Goal: Task Accomplishment & Management: Manage account settings

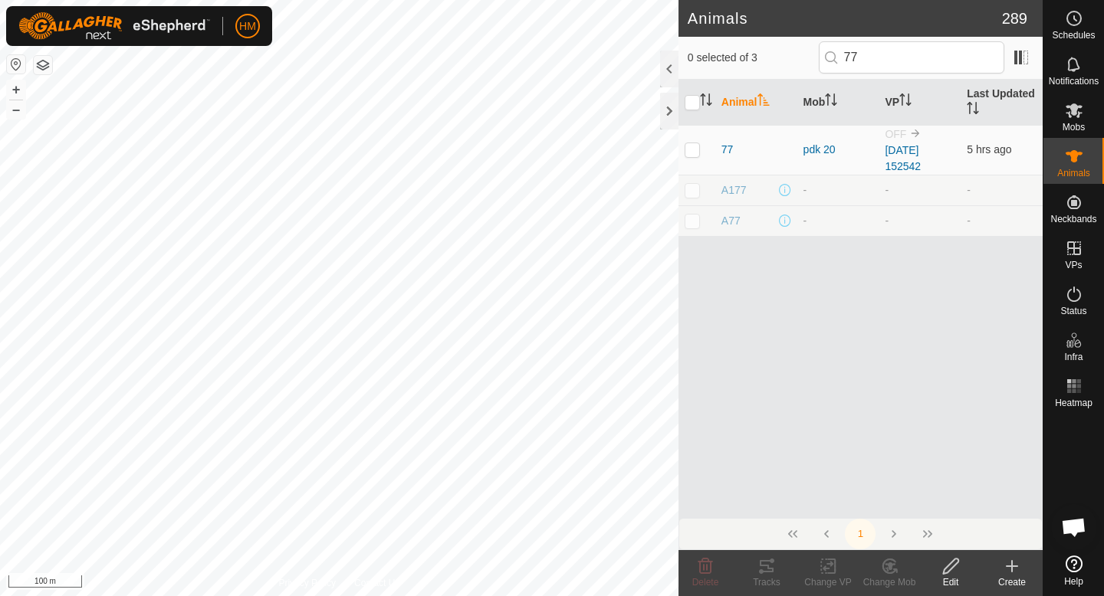
scroll to position [1419, 0]
click at [669, 107] on div at bounding box center [669, 111] width 18 height 37
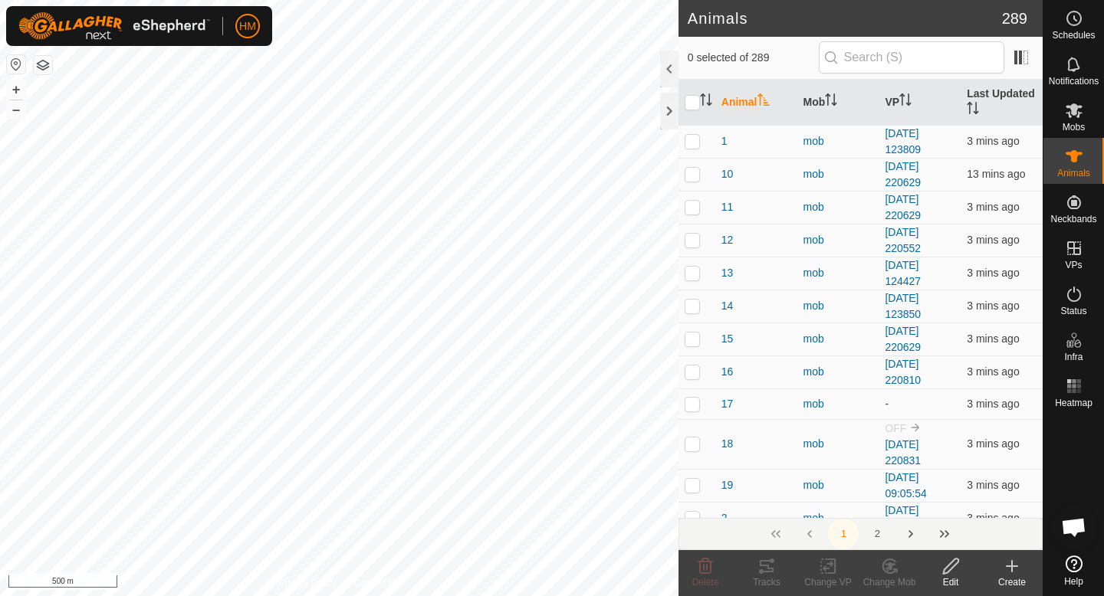
scroll to position [1419, 0]
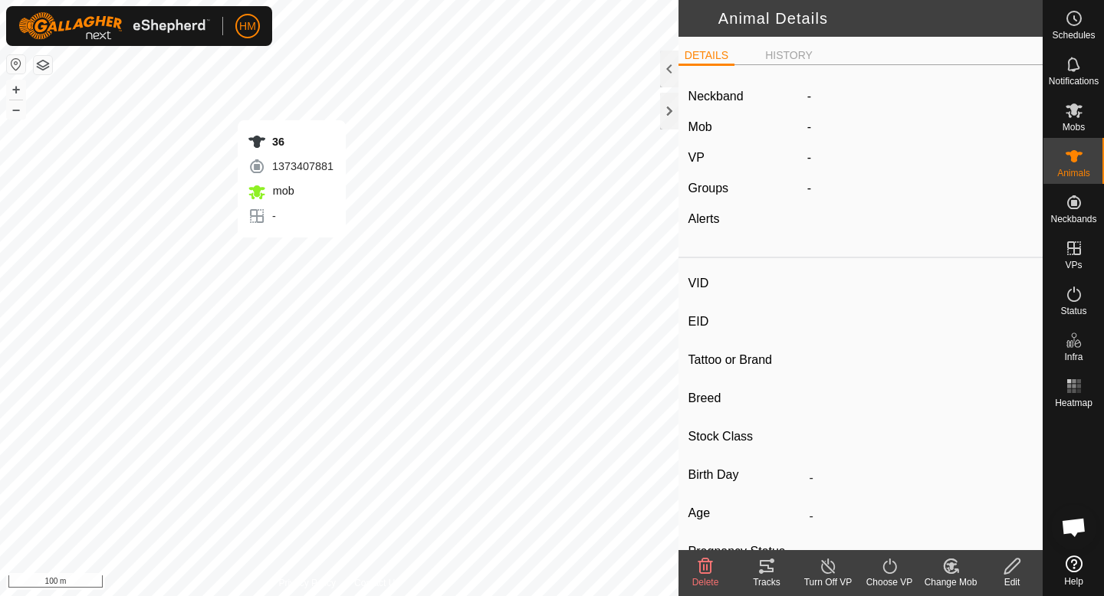
type input "36"
type input "-"
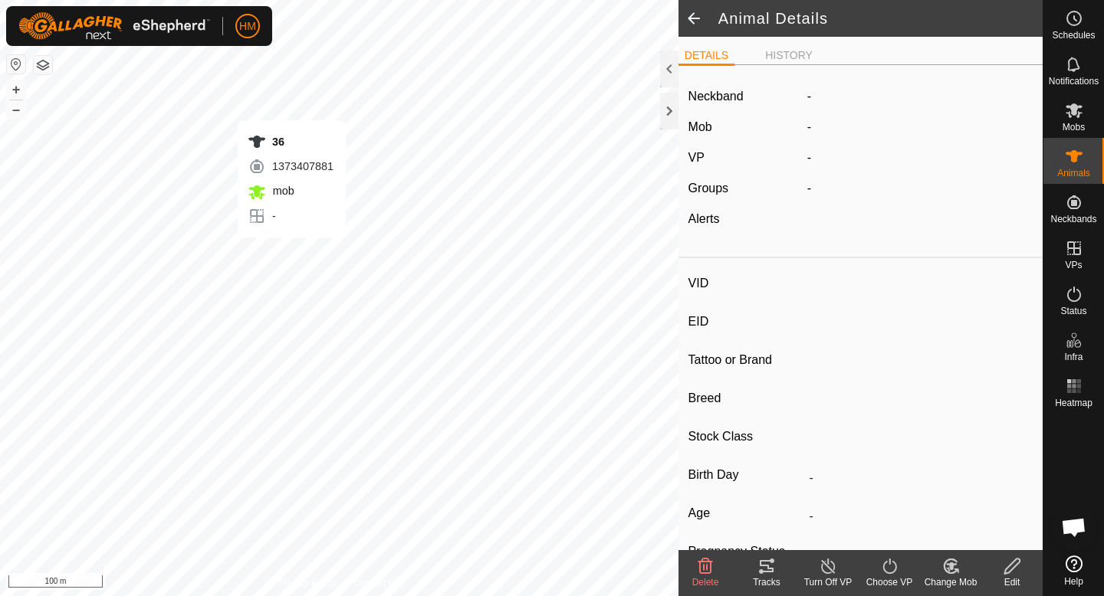
type input "-"
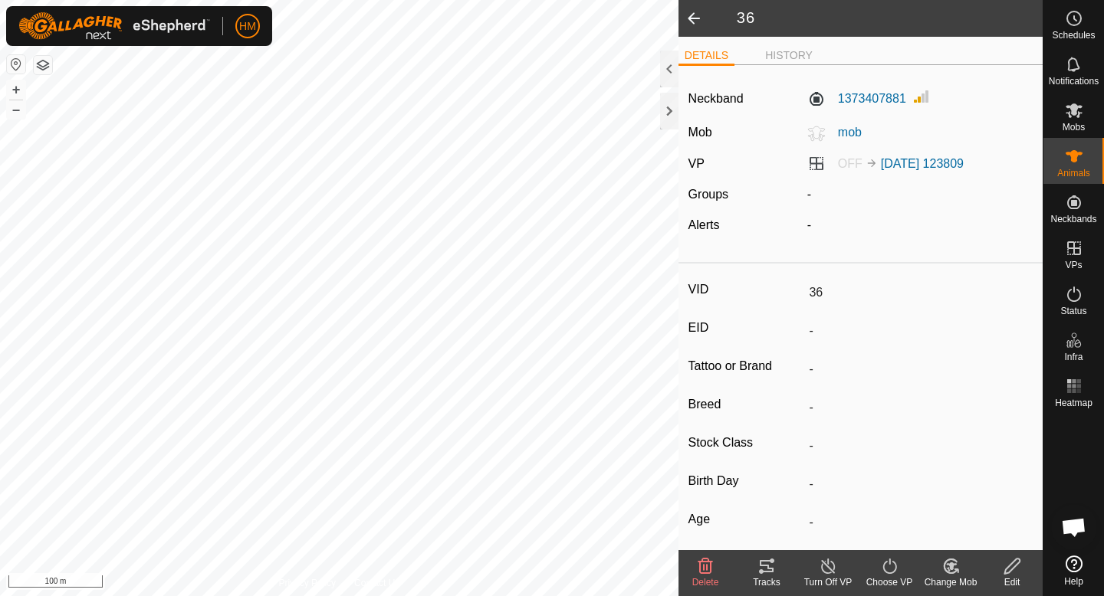
click at [888, 571] on icon at bounding box center [889, 566] width 19 height 18
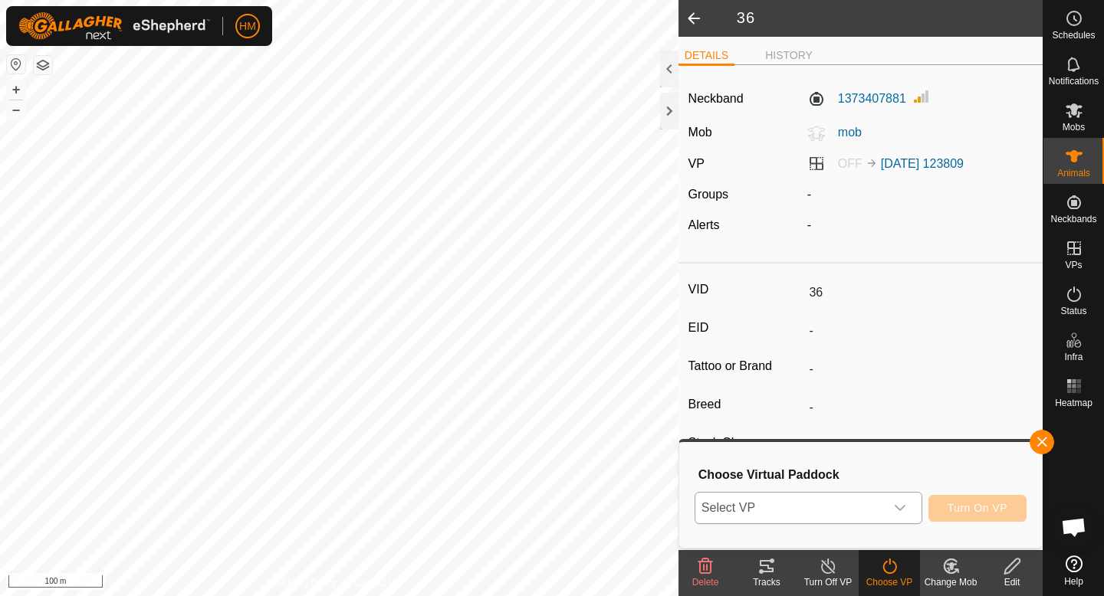
click at [907, 507] on div "dropdown trigger" at bounding box center [900, 508] width 31 height 31
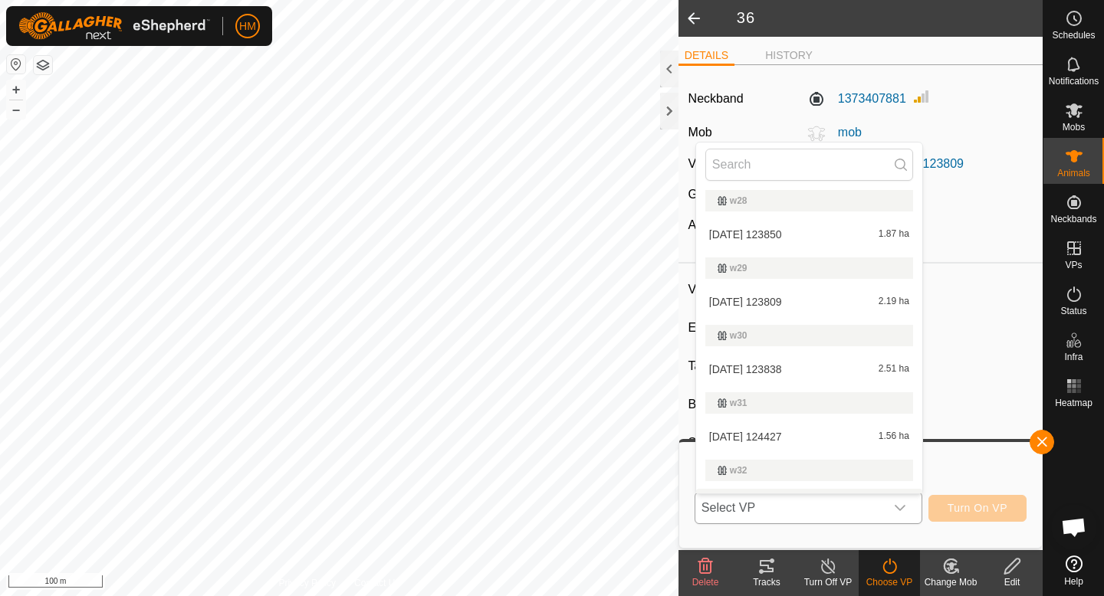
scroll to position [643, 0]
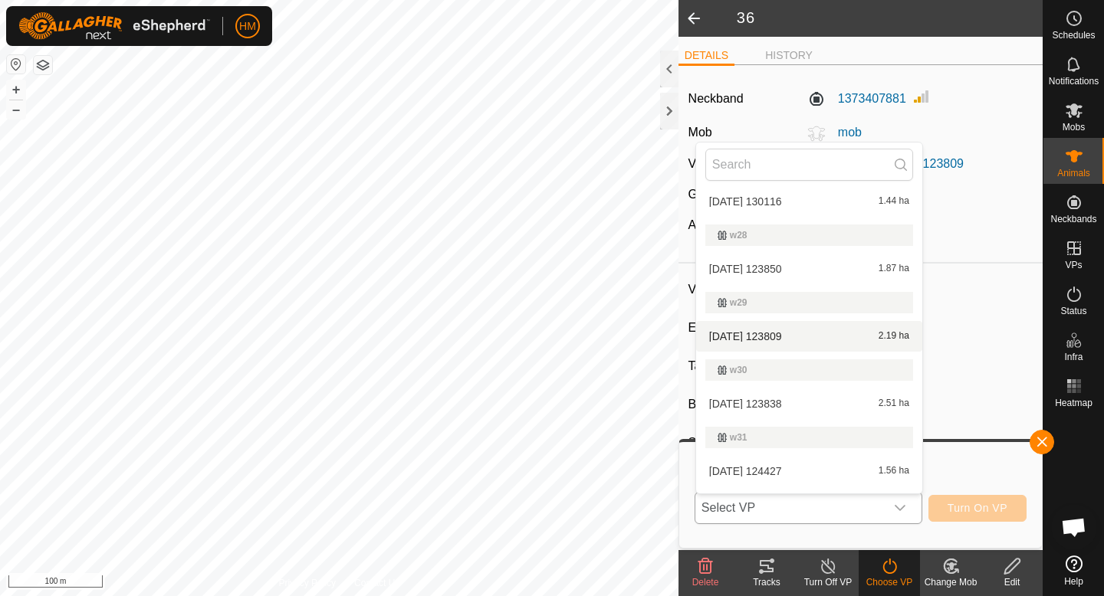
click at [835, 332] on li "[DATE] 123809 2.19 ha" at bounding box center [809, 336] width 226 height 31
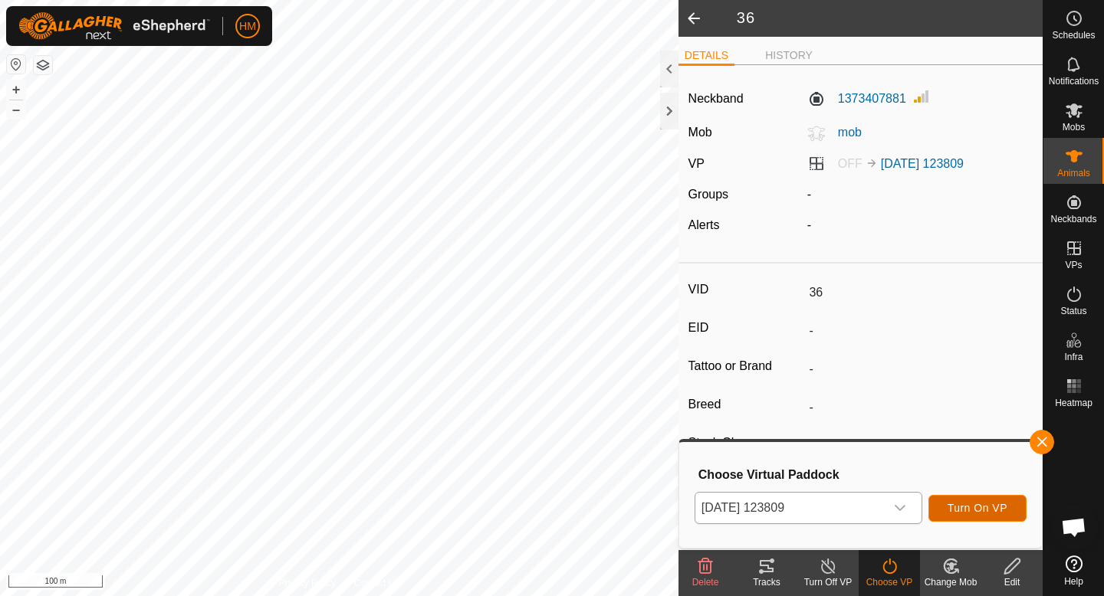
click at [999, 515] on button "Turn On VP" at bounding box center [977, 508] width 98 height 27
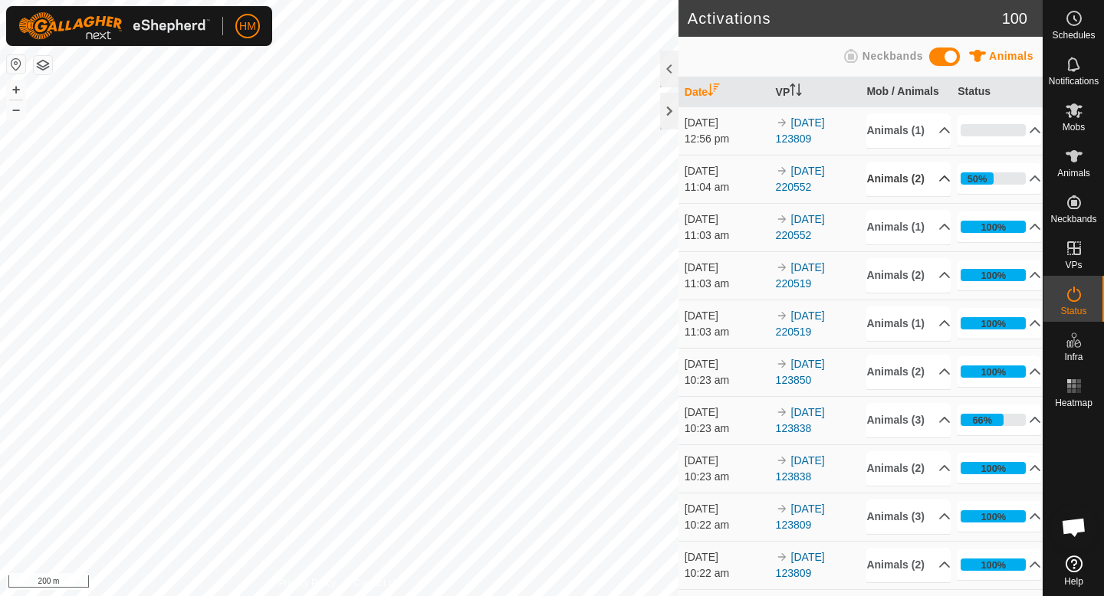
click at [939, 196] on p-accordion-header "Animals (2)" at bounding box center [908, 179] width 84 height 34
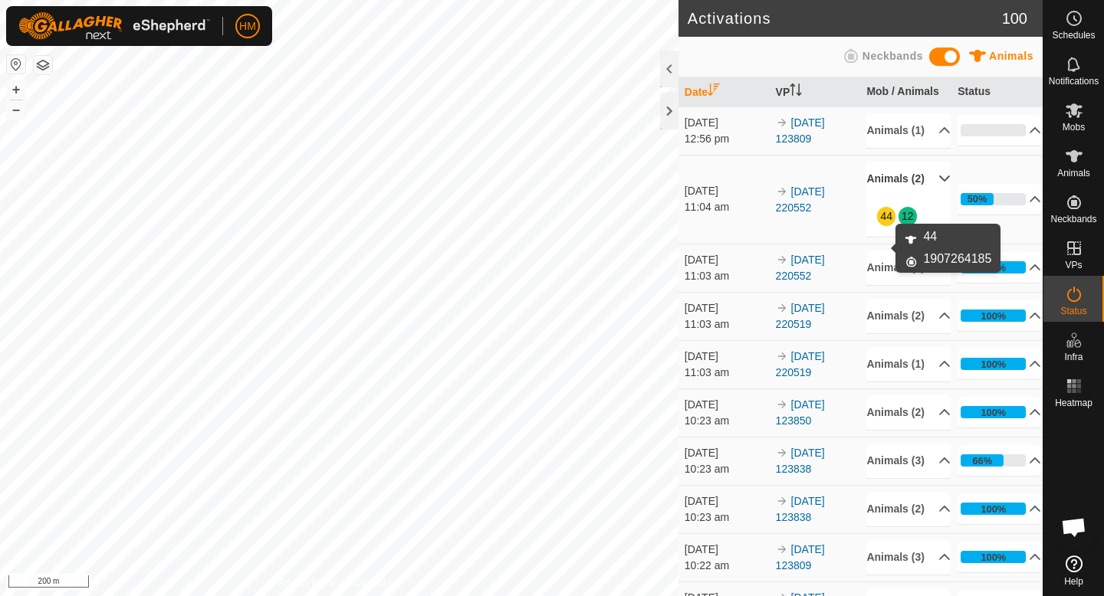
click at [887, 222] on link "44" at bounding box center [886, 216] width 12 height 12
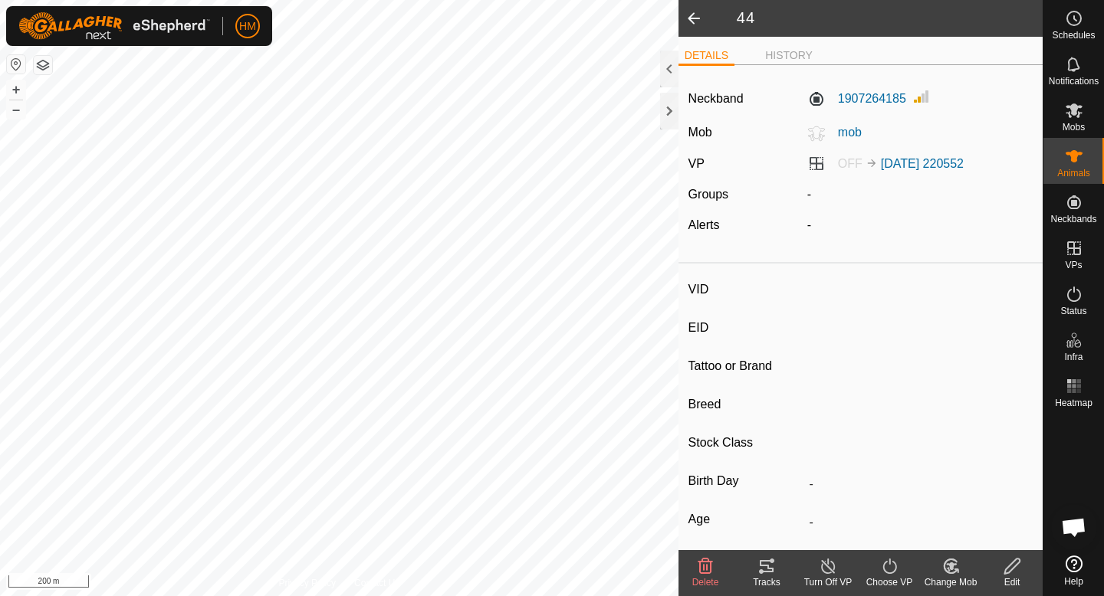
type input "44"
type input "-"
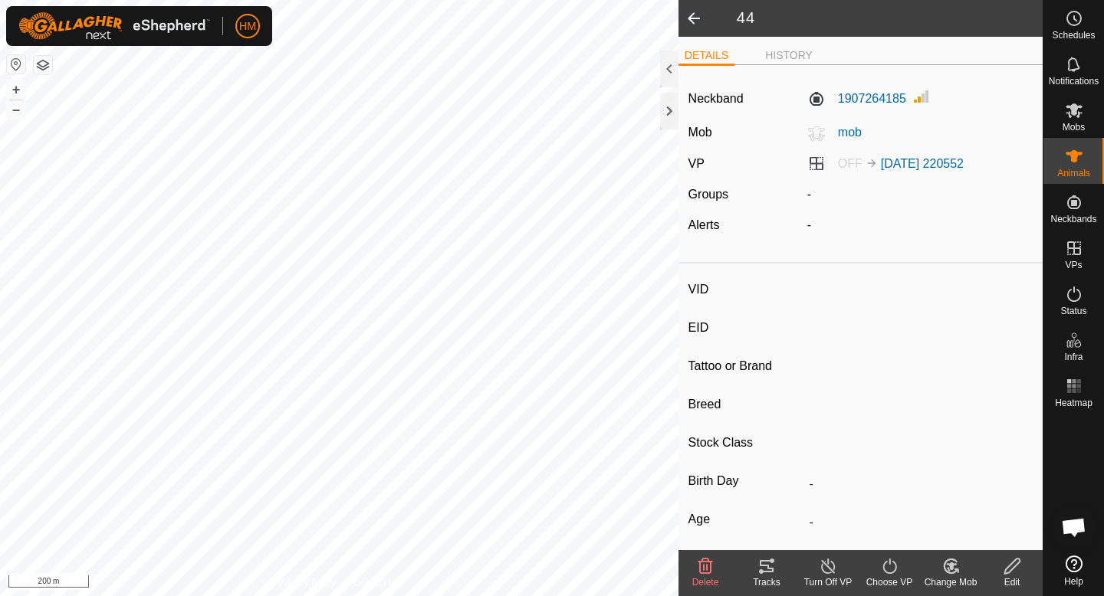
type input "-"
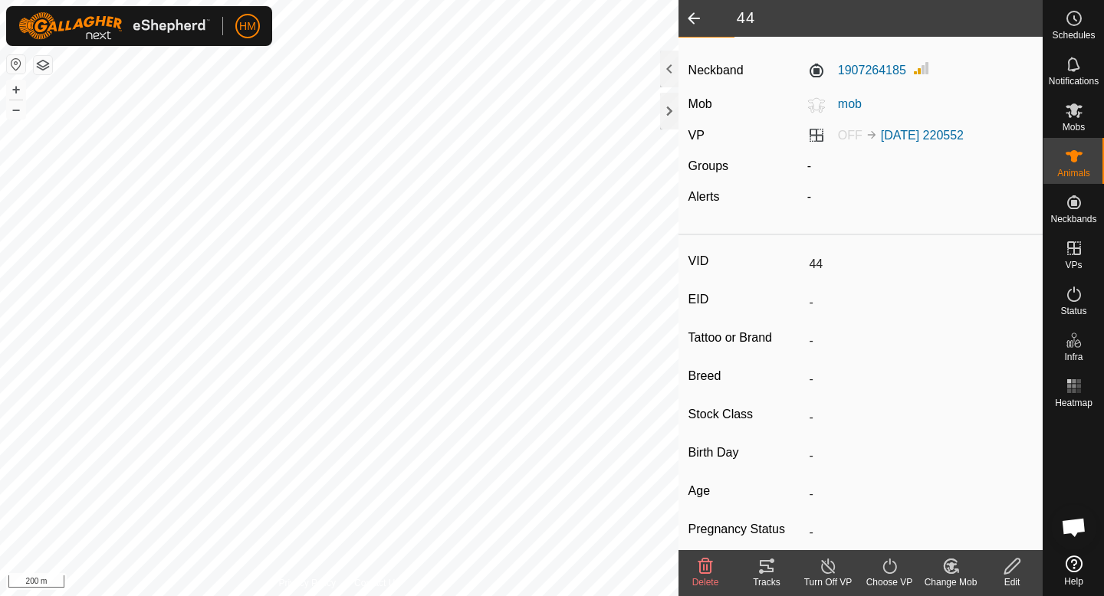
scroll to position [32, 0]
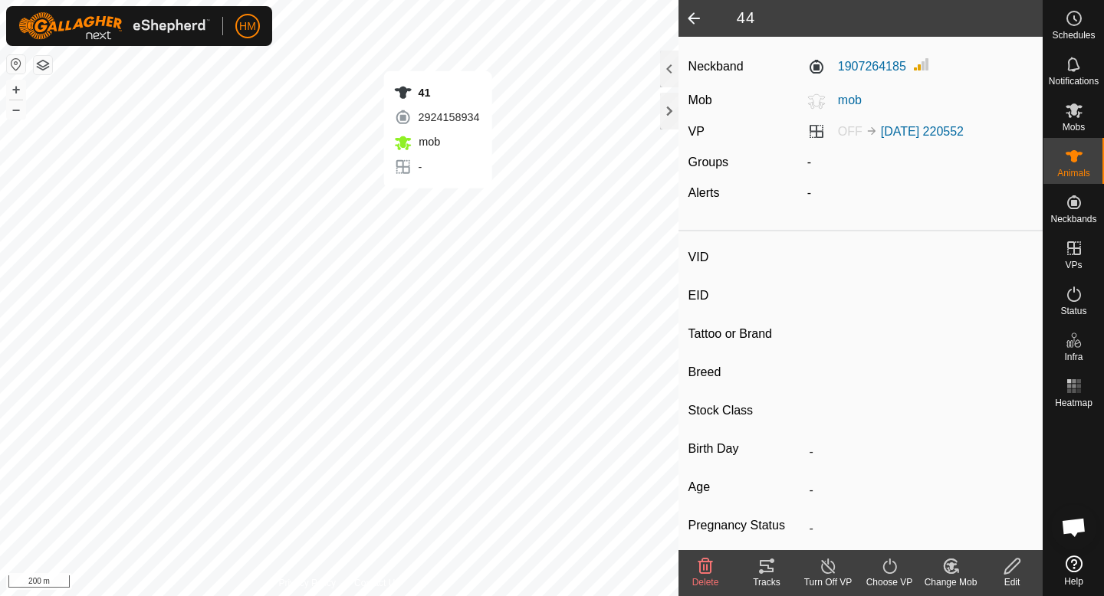
type input "41"
type input "-"
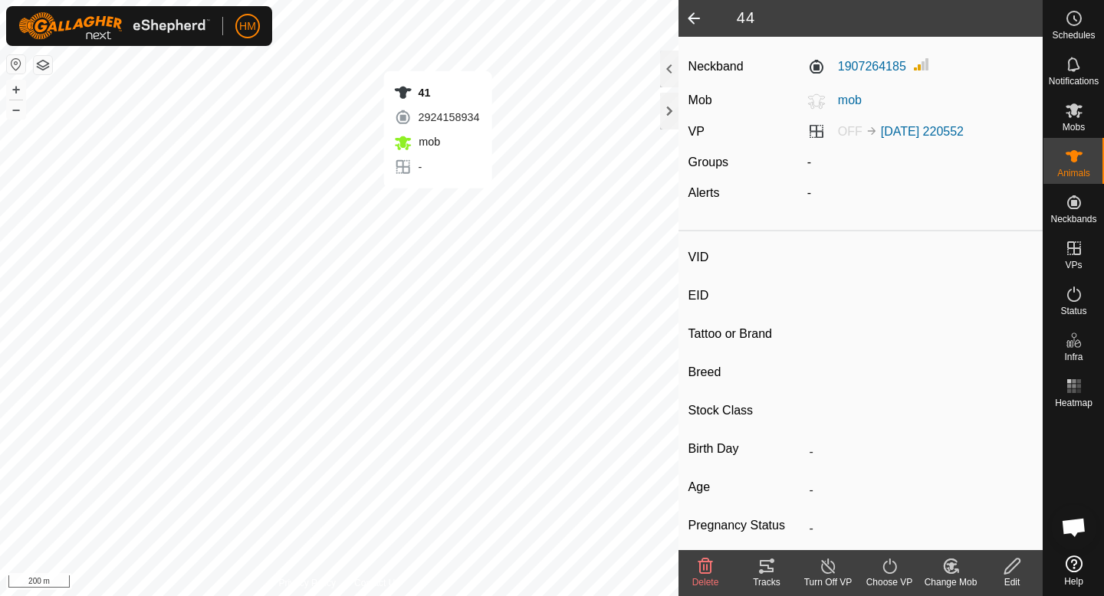
type input "-"
click at [704, 566] on icon at bounding box center [705, 566] width 15 height 15
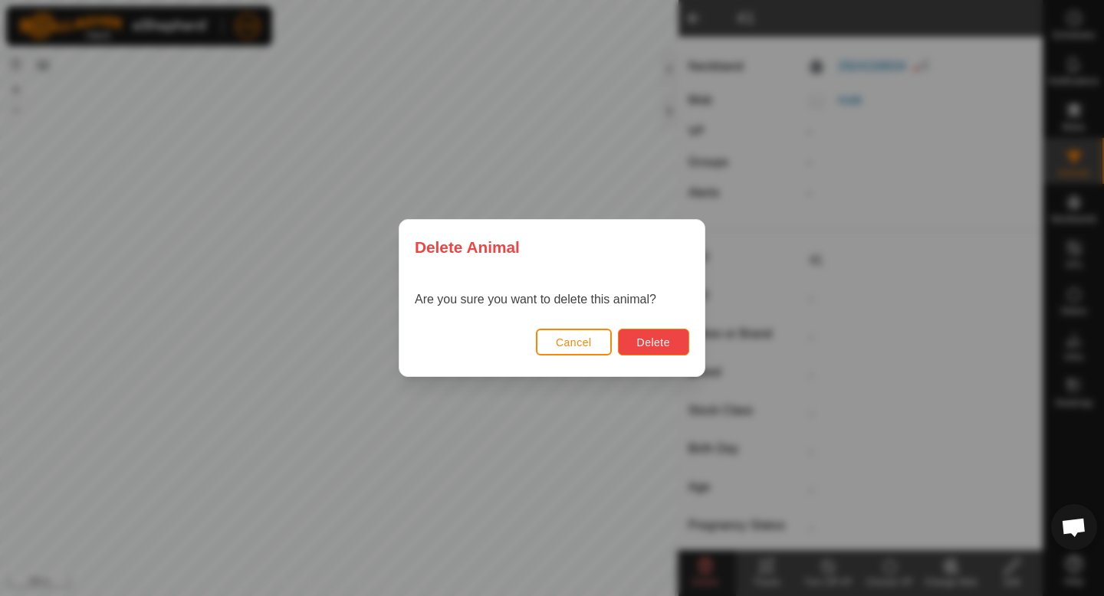
click at [663, 343] on span "Delete" at bounding box center [653, 343] width 33 height 12
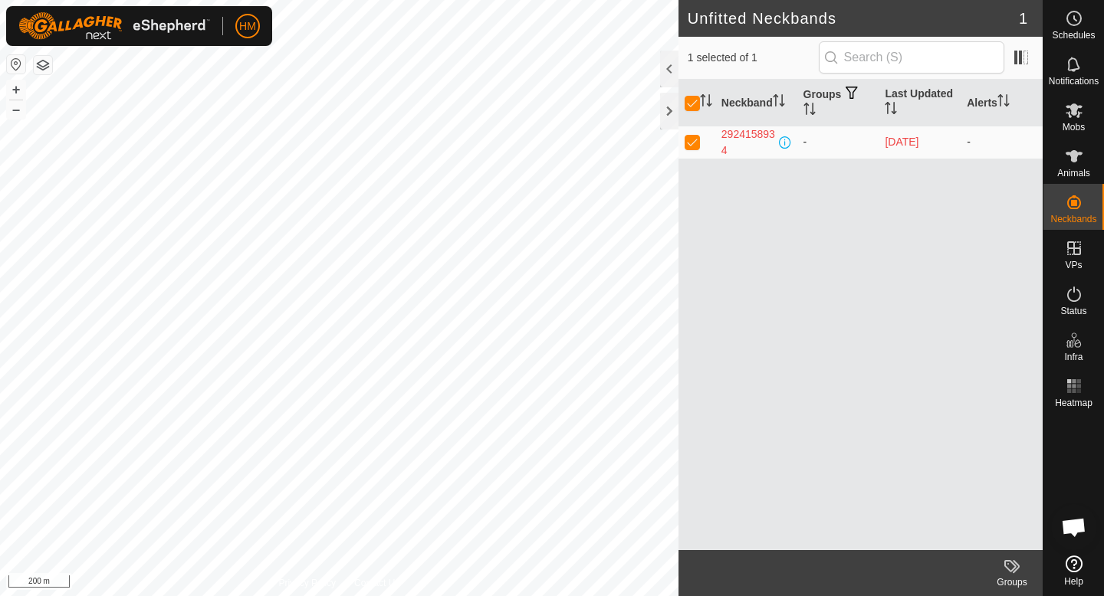
click at [696, 143] on p-checkbox at bounding box center [692, 142] width 15 height 12
checkbox input "false"
click at [695, 143] on p-checkbox at bounding box center [692, 142] width 15 height 12
checkbox input "true"
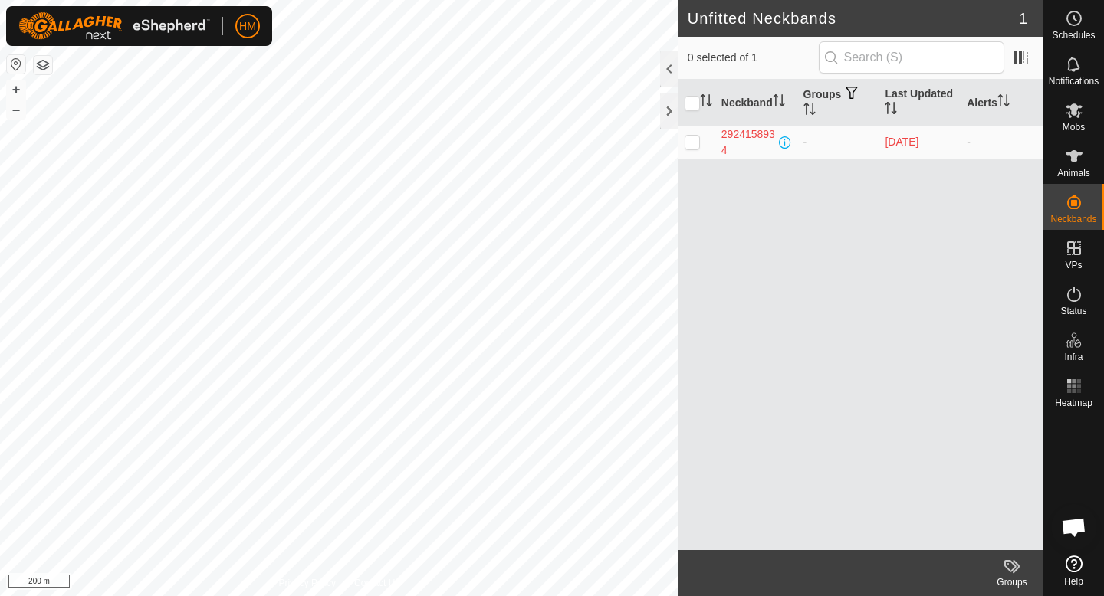
checkbox input "true"
click at [694, 143] on p-checkbox at bounding box center [692, 142] width 15 height 12
checkbox input "false"
click at [692, 146] on p-checkbox at bounding box center [692, 142] width 15 height 12
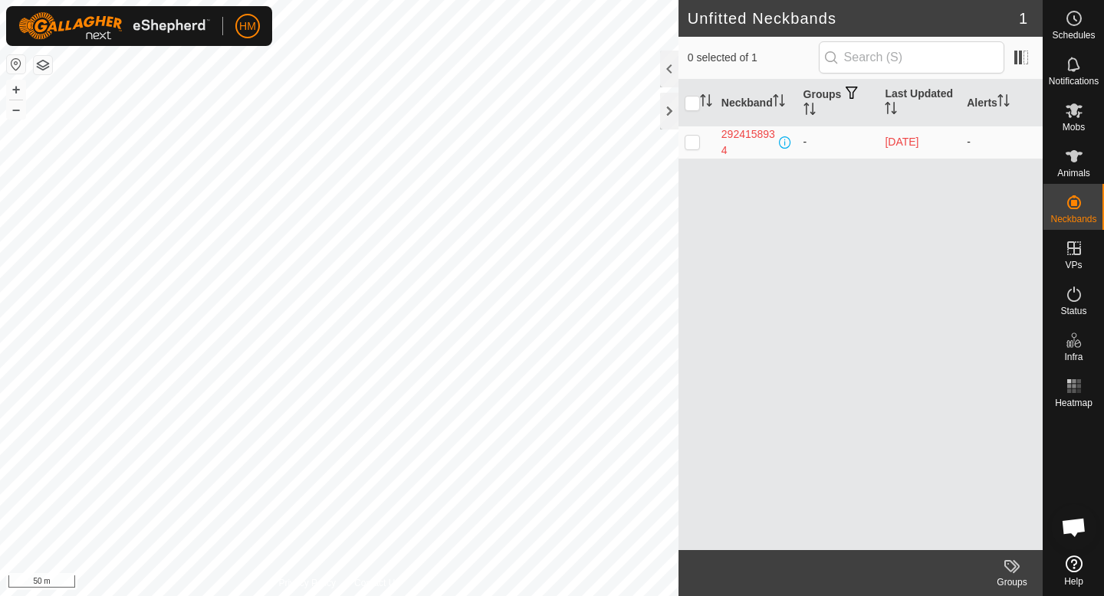
checkbox input "true"
click at [1080, 172] on span "Animals" at bounding box center [1073, 173] width 33 height 9
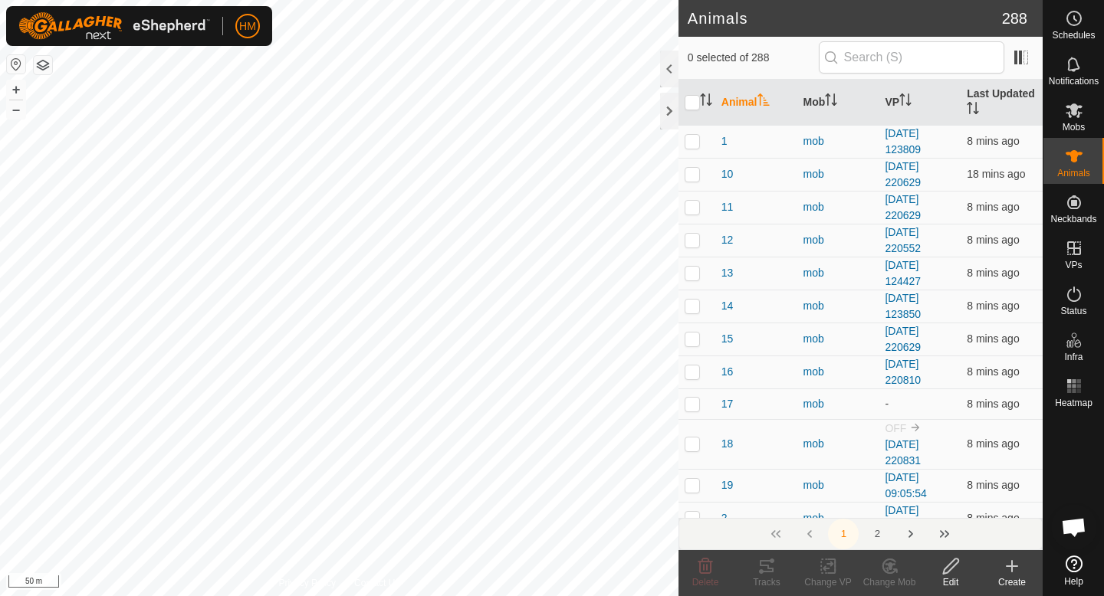
click at [1080, 117] on icon at bounding box center [1074, 110] width 18 height 18
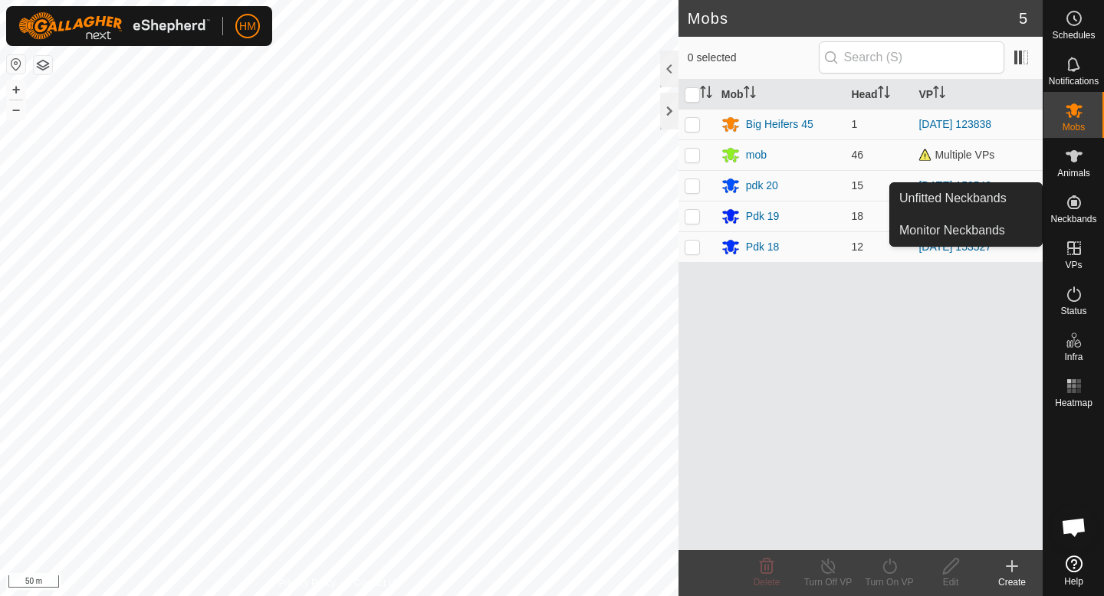
click at [1069, 202] on icon at bounding box center [1074, 202] width 18 height 18
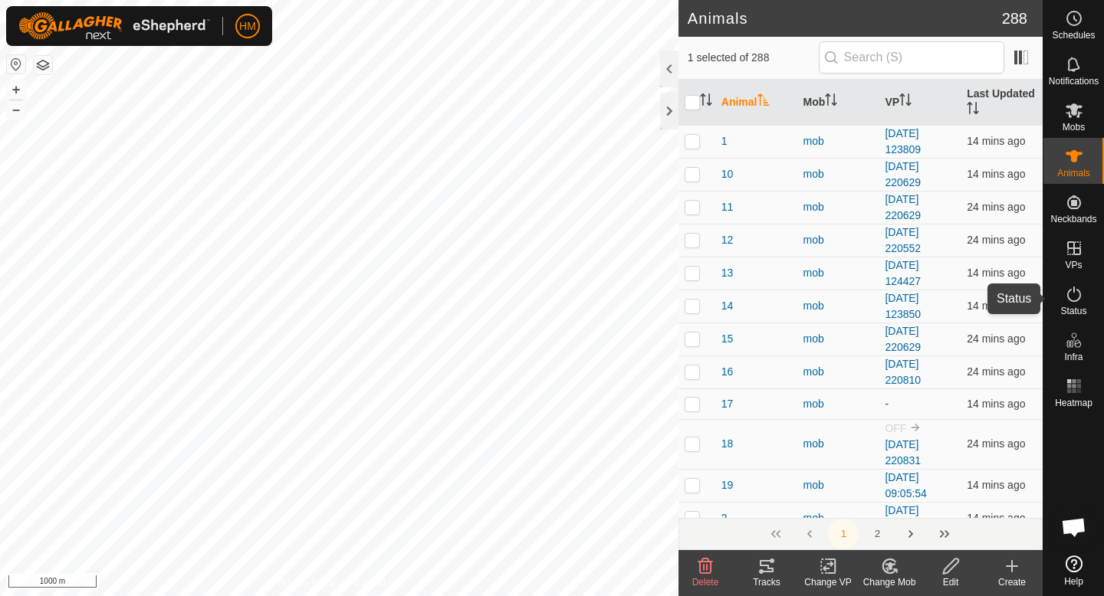
click at [1082, 301] on icon at bounding box center [1074, 294] width 18 height 18
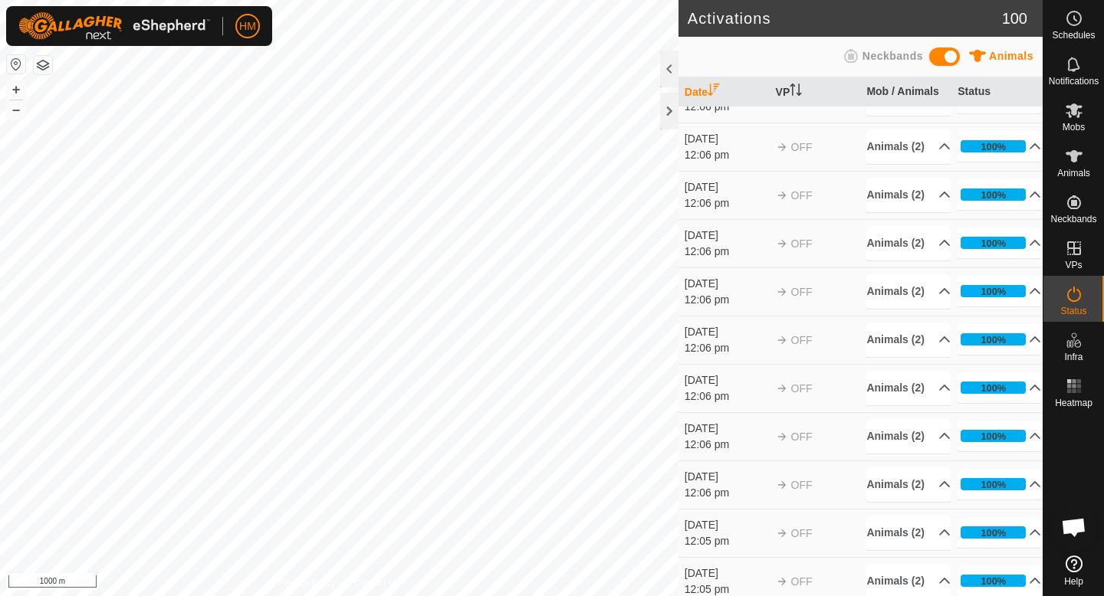
scroll to position [2550, 0]
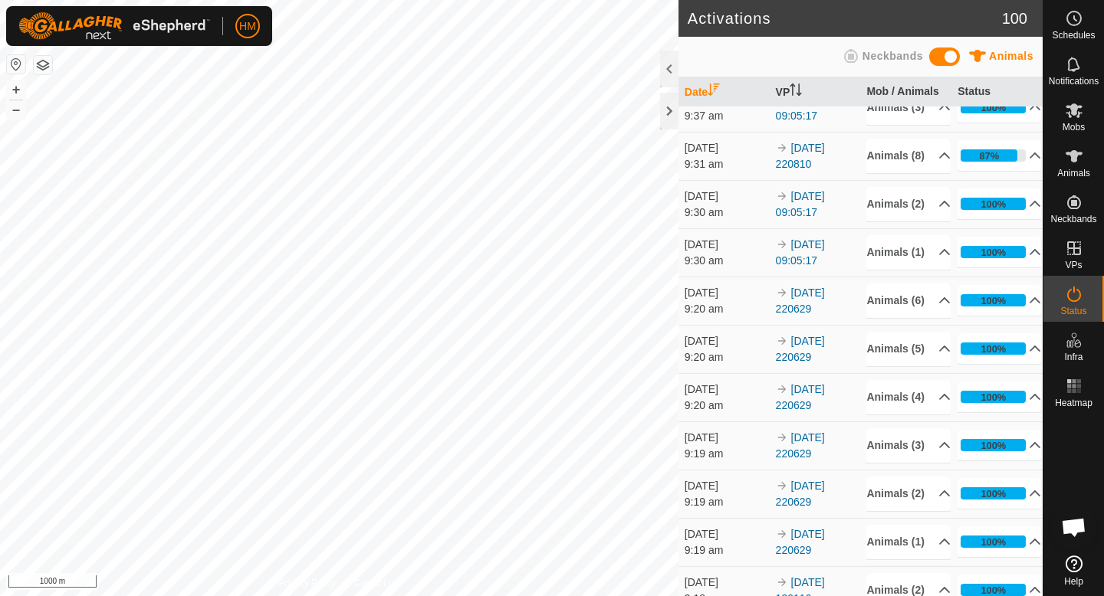
scroll to position [793, 0]
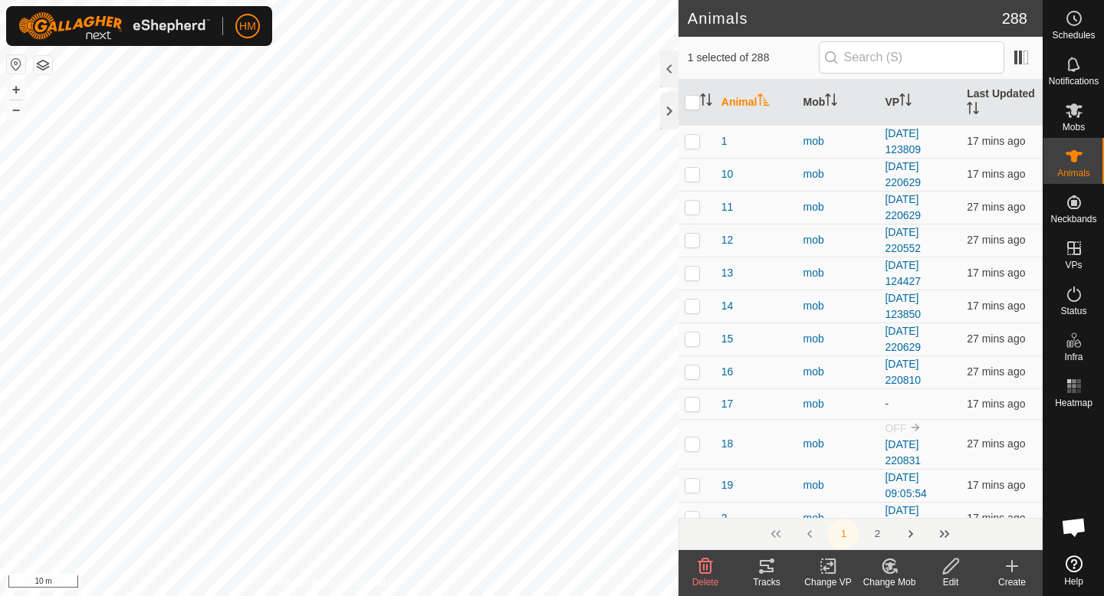
click at [894, 567] on icon at bounding box center [889, 566] width 19 height 18
click at [828, 573] on icon at bounding box center [831, 567] width 7 height 14
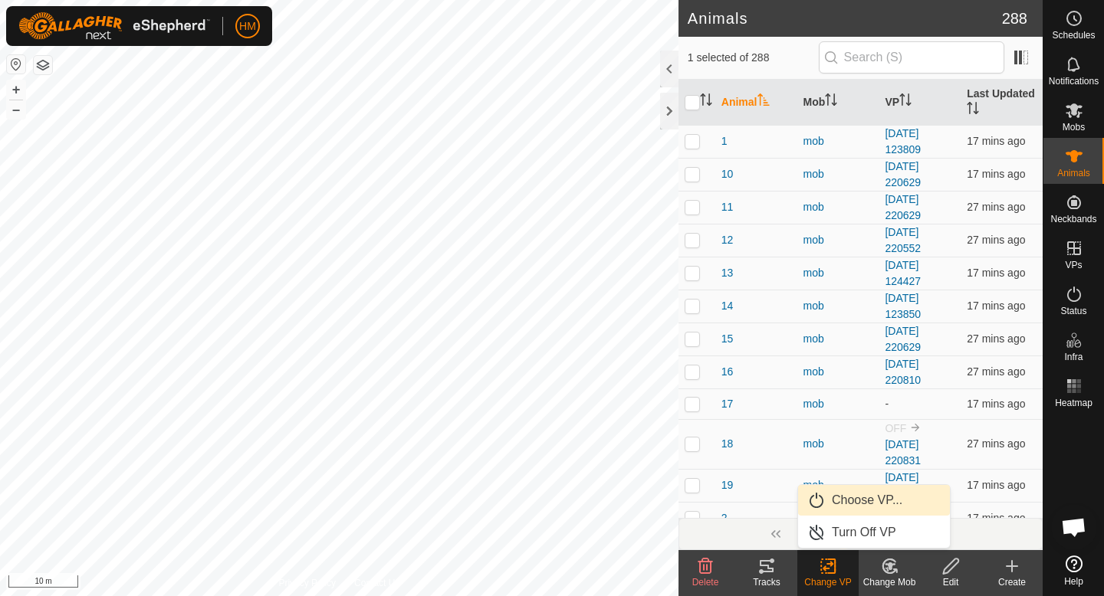
click at [883, 505] on link "Choose VP..." at bounding box center [874, 500] width 152 height 31
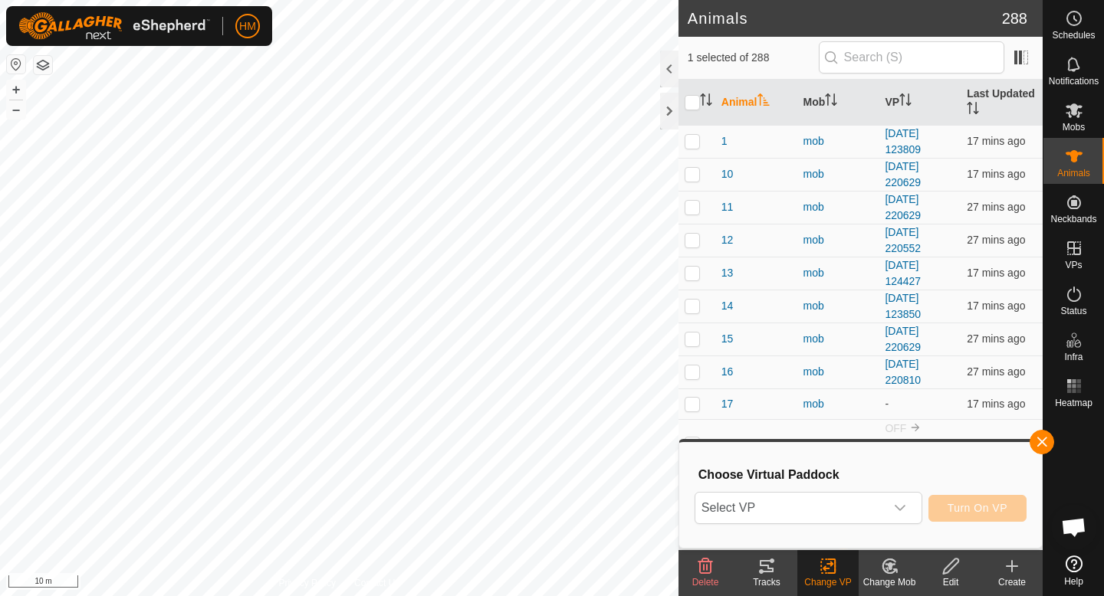
click at [883, 505] on span "Select VP" at bounding box center [789, 508] width 189 height 31
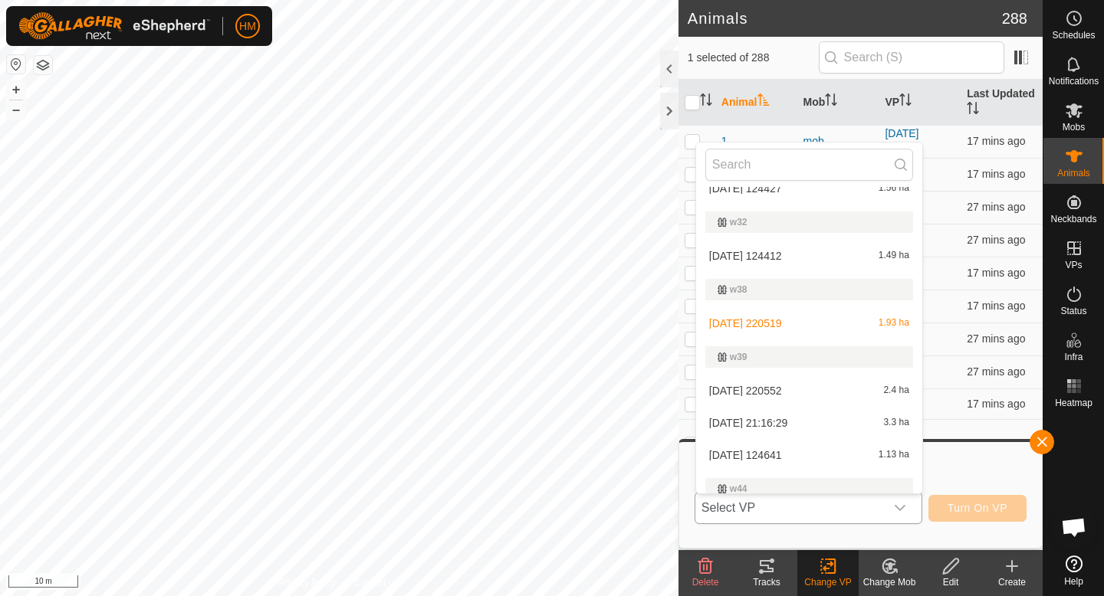
scroll to position [912, 0]
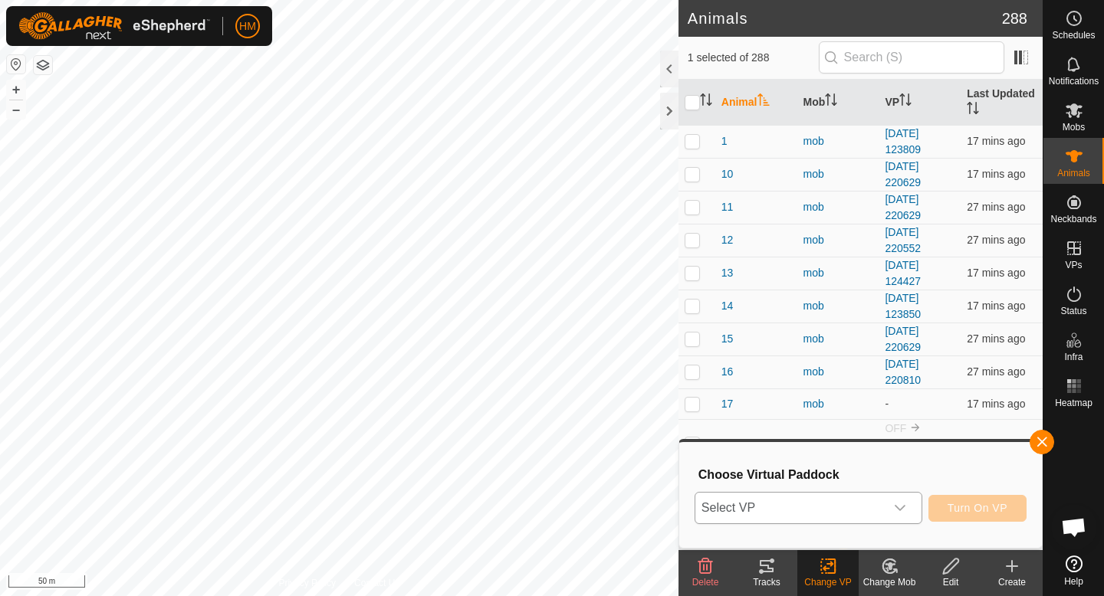
click at [806, 507] on span "Select VP" at bounding box center [789, 508] width 189 height 31
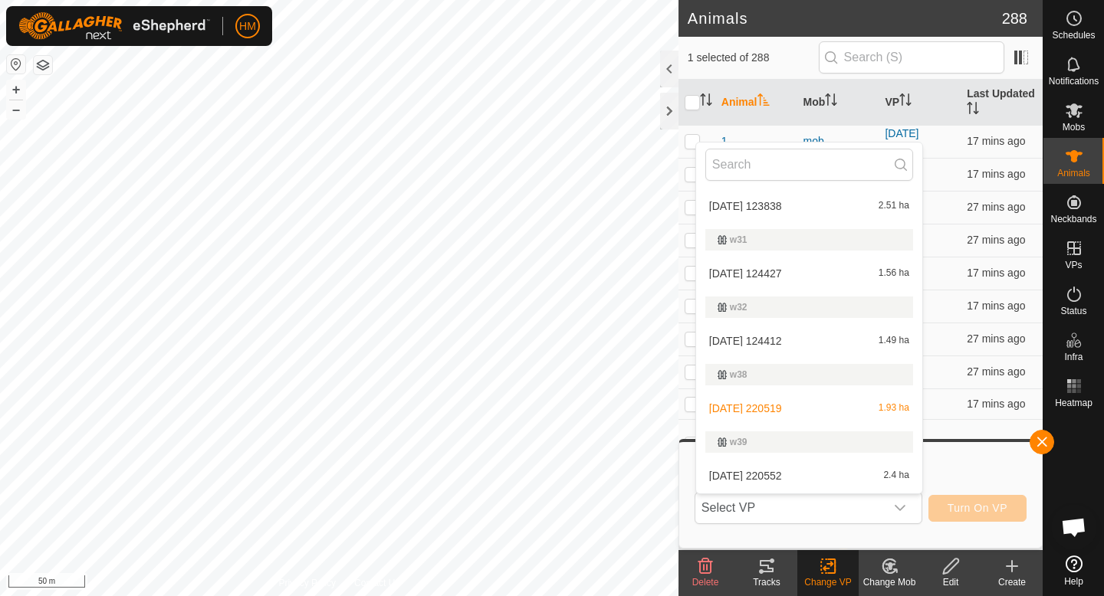
scroll to position [842, 0]
click at [780, 403] on li "2025-09-17 220519 1.93 ha" at bounding box center [809, 407] width 226 height 31
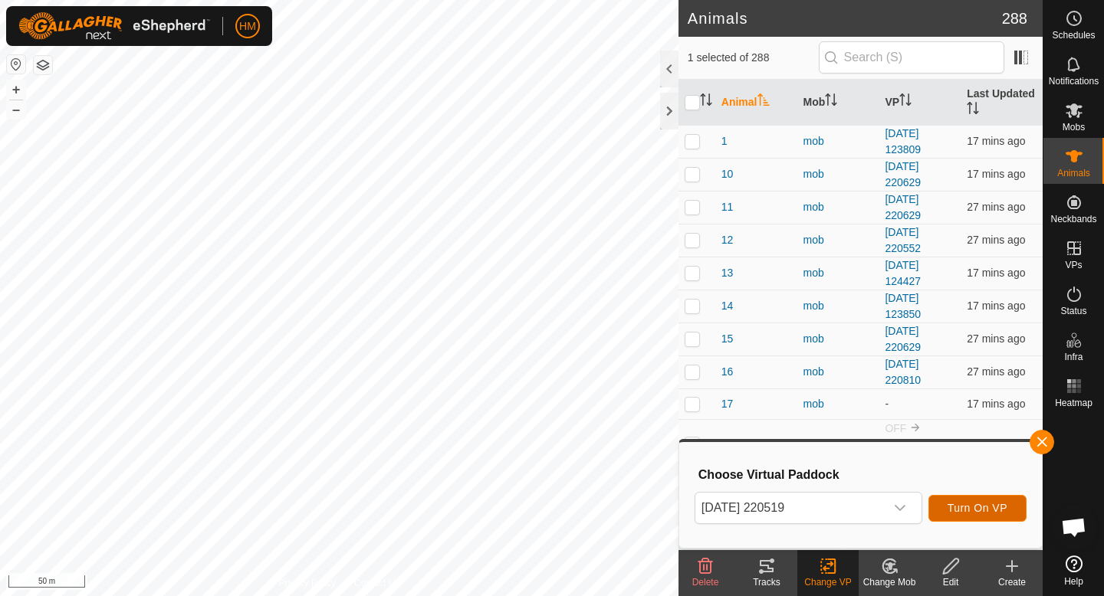
click at [996, 515] on button "Turn On VP" at bounding box center [977, 508] width 98 height 27
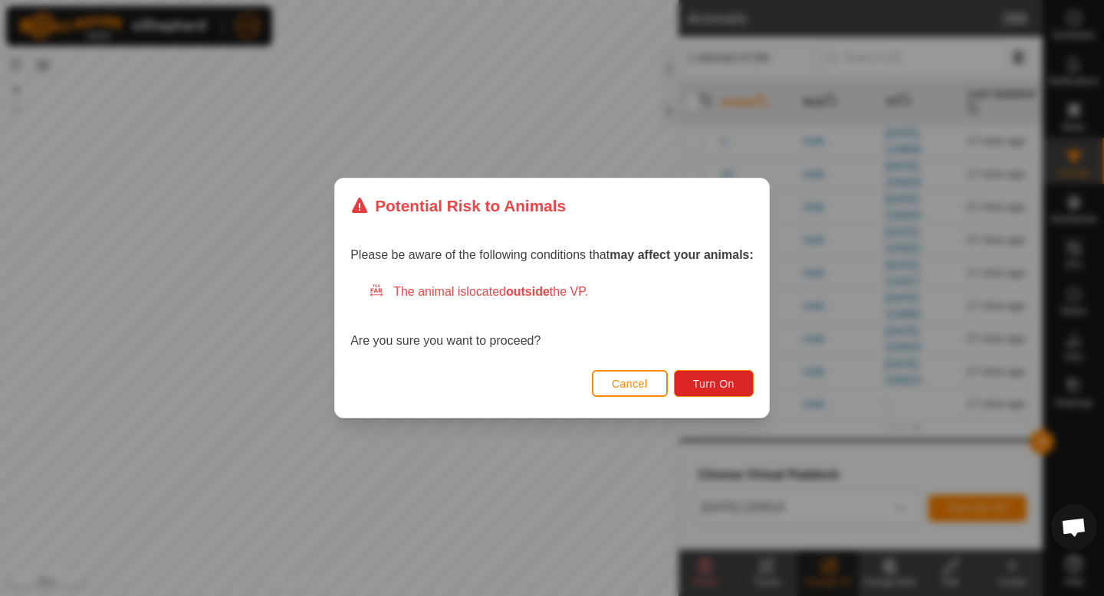
click at [690, 363] on div "Please be aware of the following conditions that may affect your animals: The a…" at bounding box center [552, 300] width 434 height 132
click at [690, 370] on button "Turn On" at bounding box center [714, 383] width 80 height 27
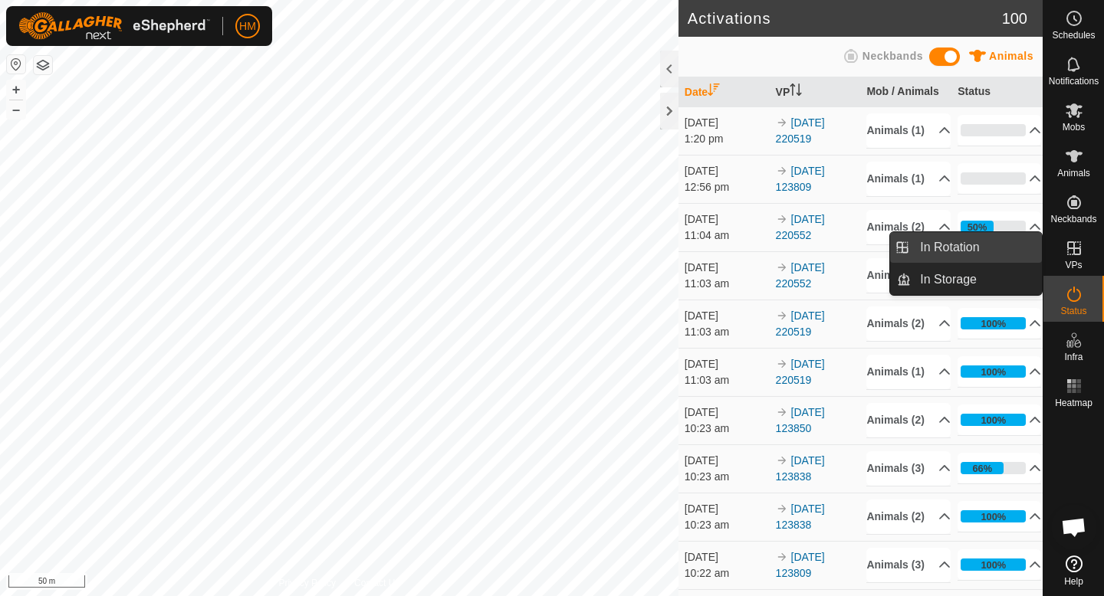
click at [978, 241] on link "In Rotation" at bounding box center [976, 247] width 131 height 31
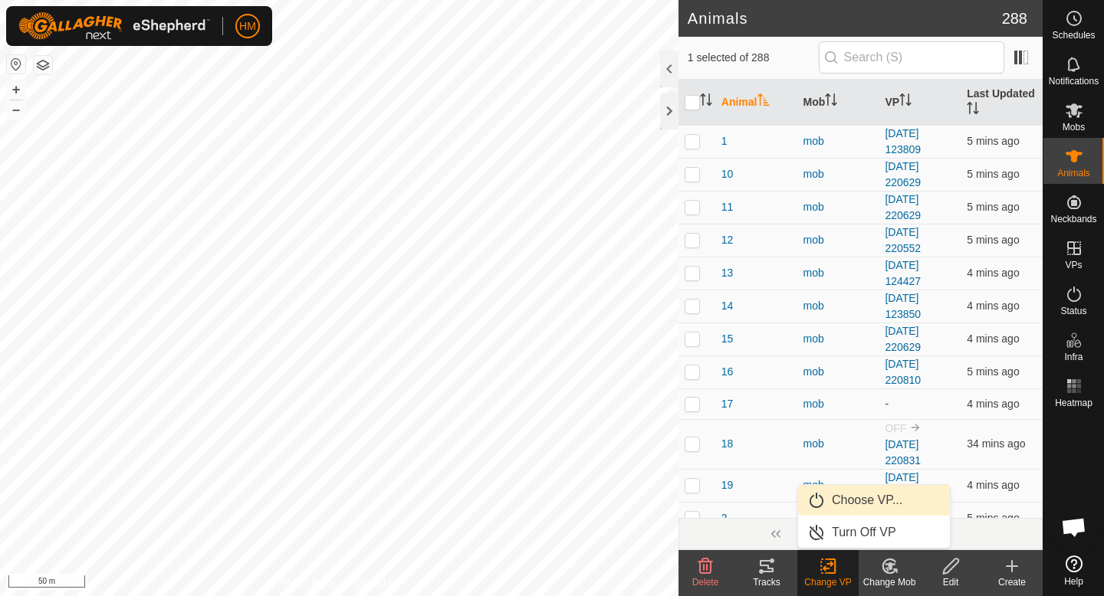
click at [869, 497] on link "Choose VP..." at bounding box center [874, 500] width 152 height 31
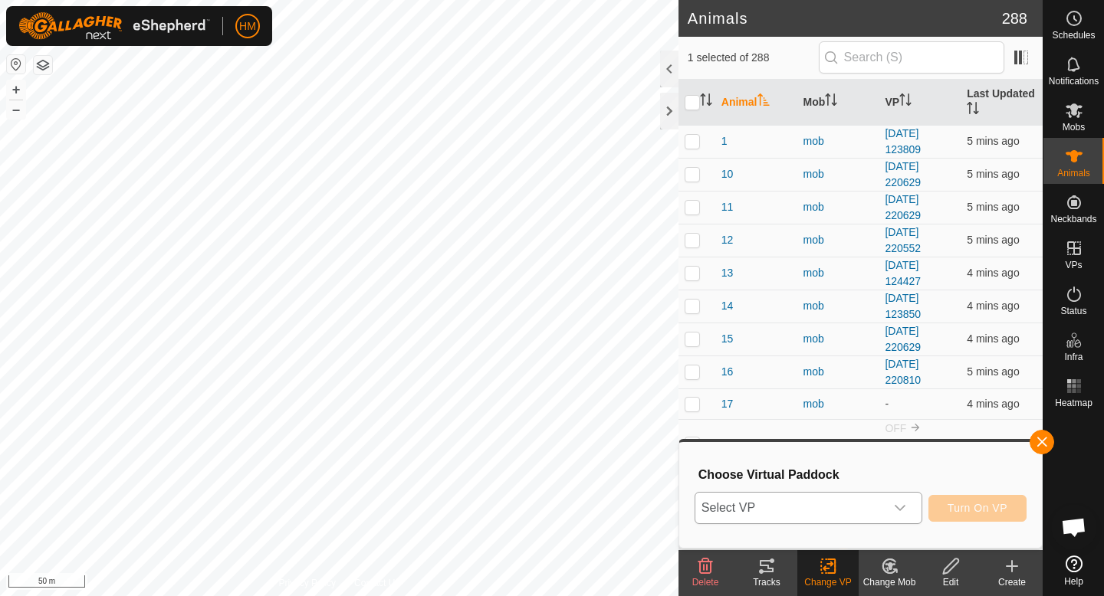
click at [835, 516] on span "Select VP" at bounding box center [789, 508] width 189 height 31
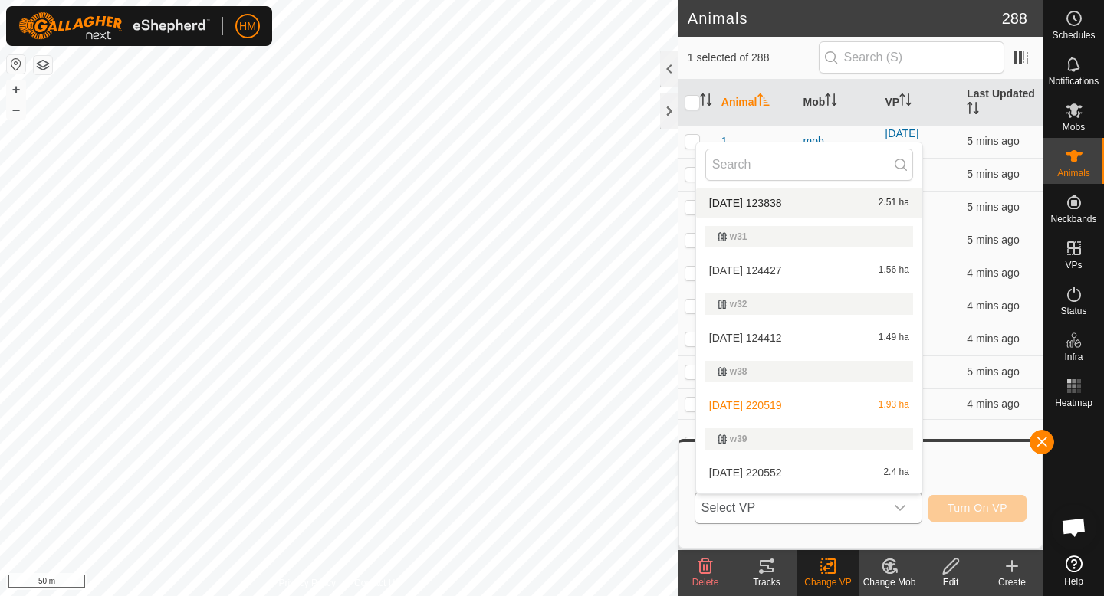
scroll to position [849, 0]
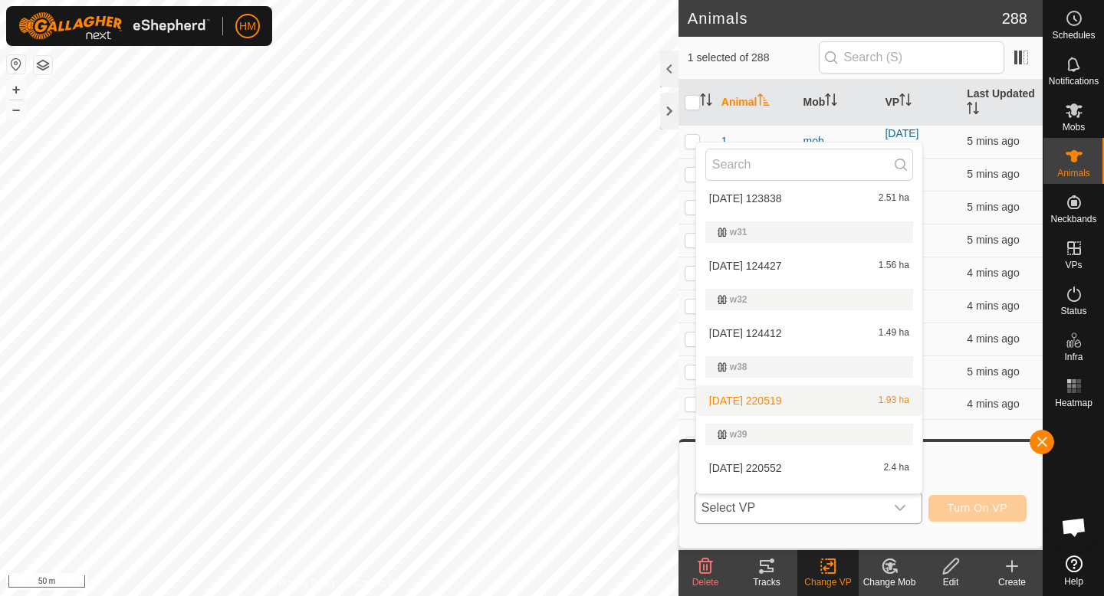
click at [809, 406] on li "2025-09-17 220519 1.93 ha" at bounding box center [809, 401] width 226 height 31
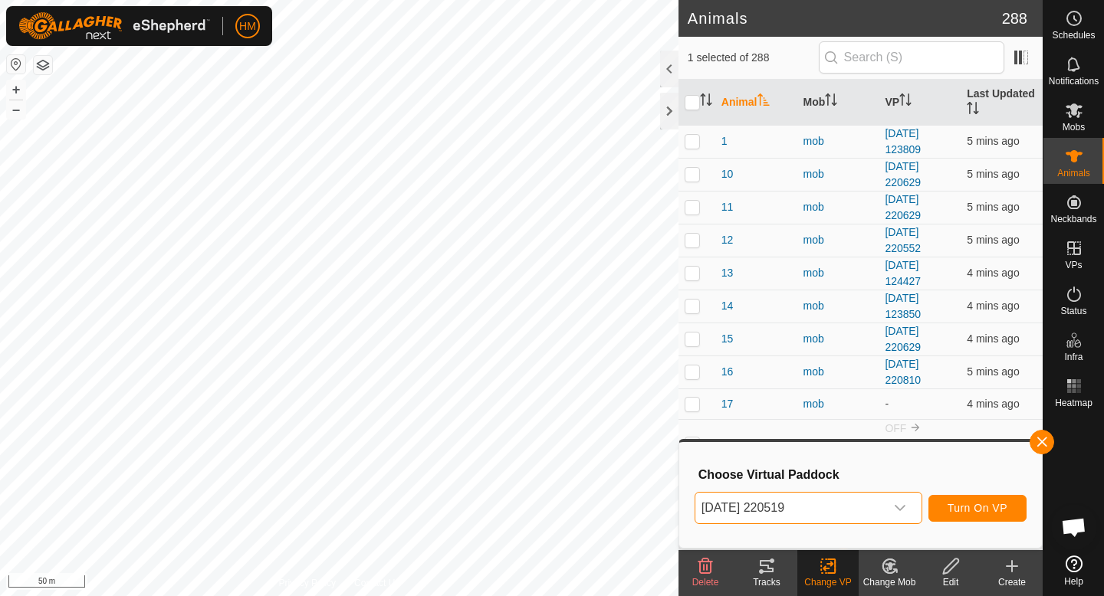
click at [962, 523] on div "2025-09-17 220519 Turn On VP" at bounding box center [860, 508] width 332 height 37
click at [967, 516] on button "Turn On VP" at bounding box center [977, 508] width 98 height 27
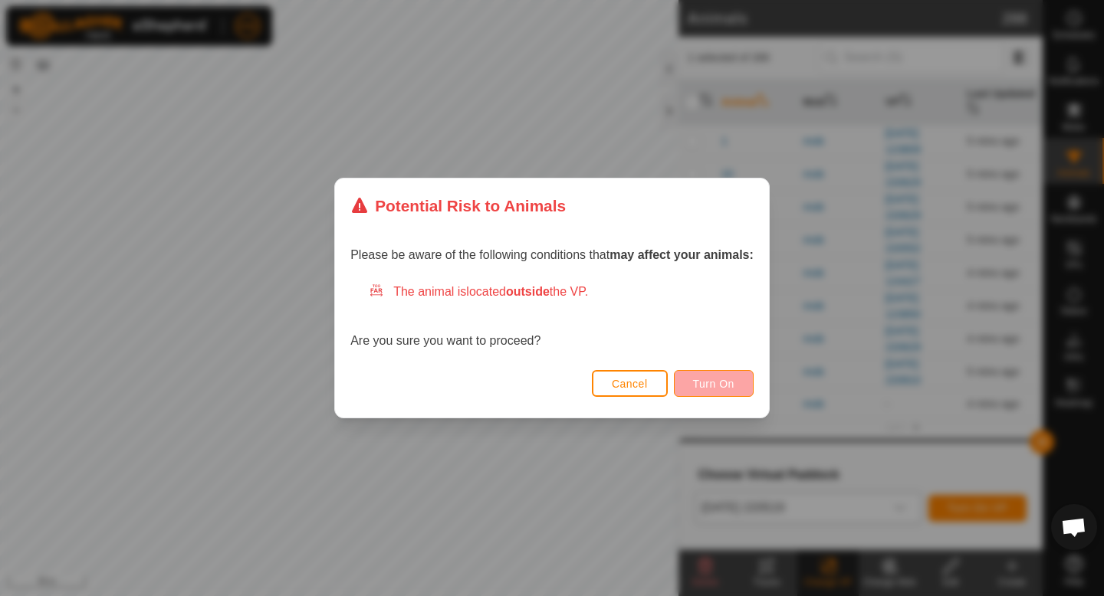
drag, startPoint x: 755, startPoint y: 384, endPoint x: 746, endPoint y: 384, distance: 9.2
click at [754, 384] on div "Cancel Turn On" at bounding box center [552, 392] width 434 height 52
click at [746, 384] on button "Turn On" at bounding box center [714, 383] width 80 height 27
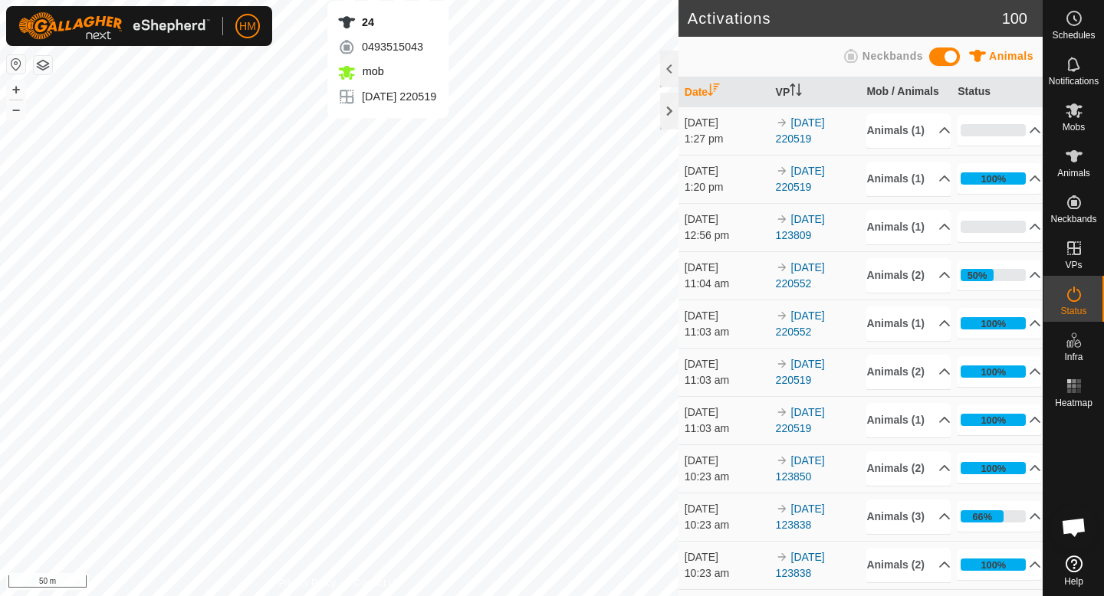
scroll to position [1419, 0]
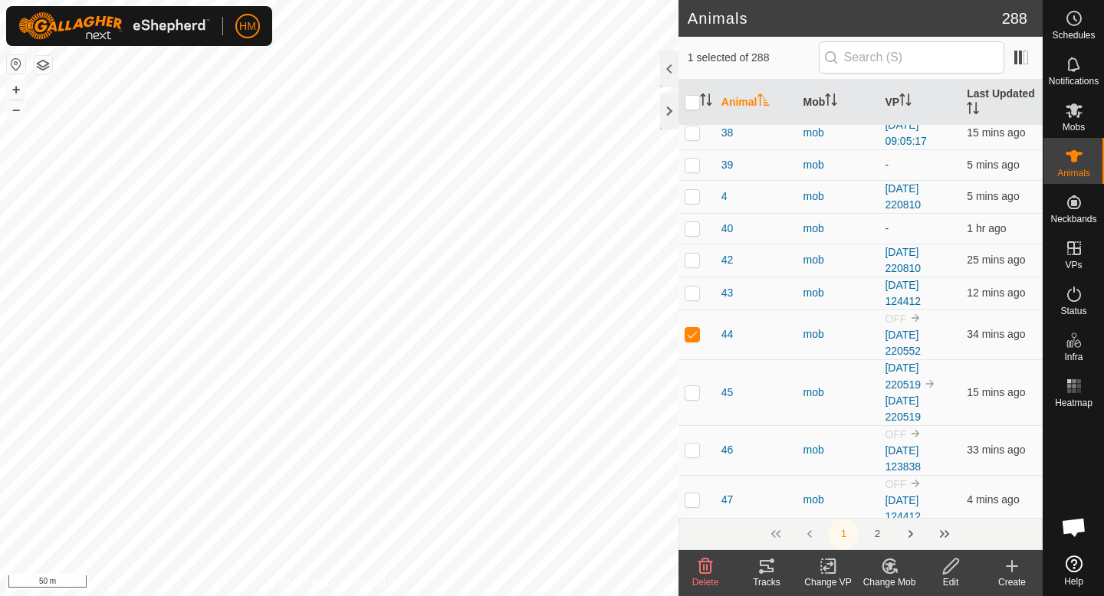
scroll to position [1069, 0]
click at [891, 570] on icon at bounding box center [889, 566] width 19 height 18
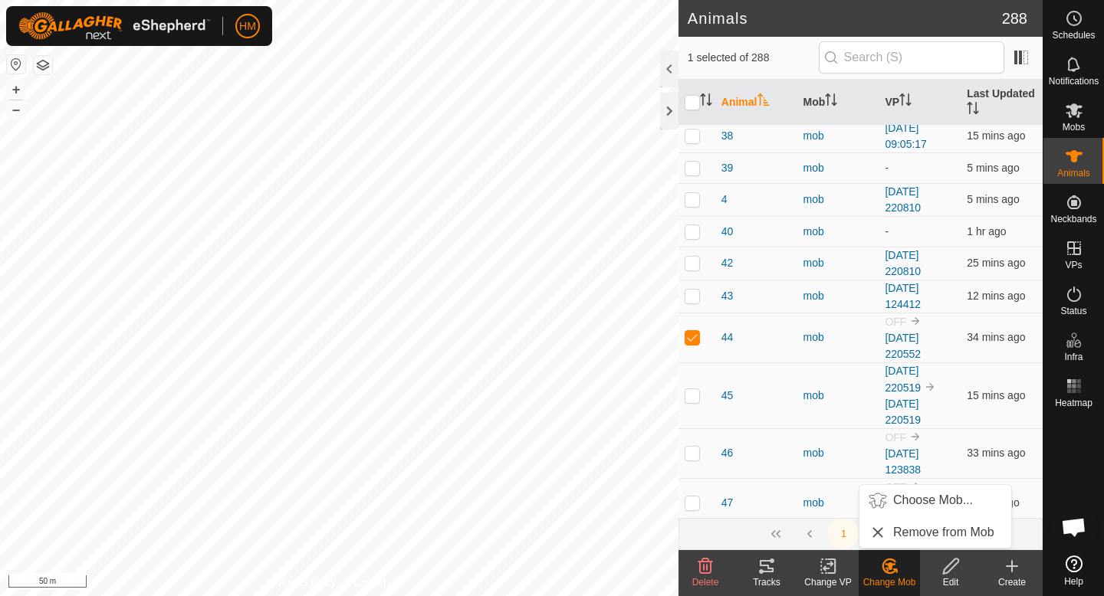
click at [831, 570] on icon at bounding box center [828, 566] width 19 height 18
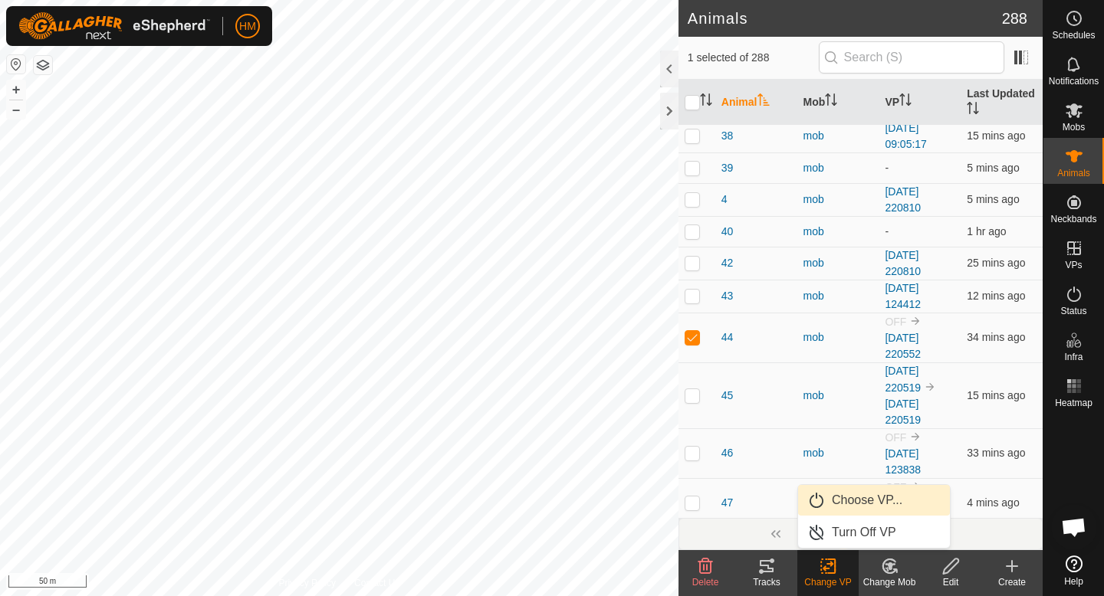
click at [867, 500] on link "Choose VP..." at bounding box center [874, 500] width 152 height 31
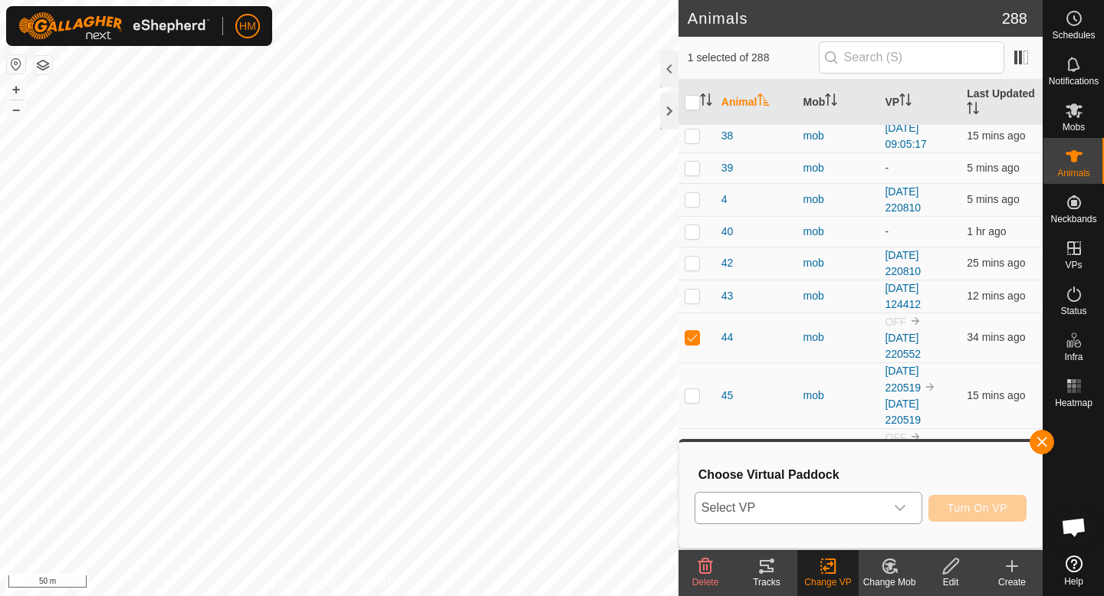
click at [875, 505] on span "Select VP" at bounding box center [789, 508] width 189 height 31
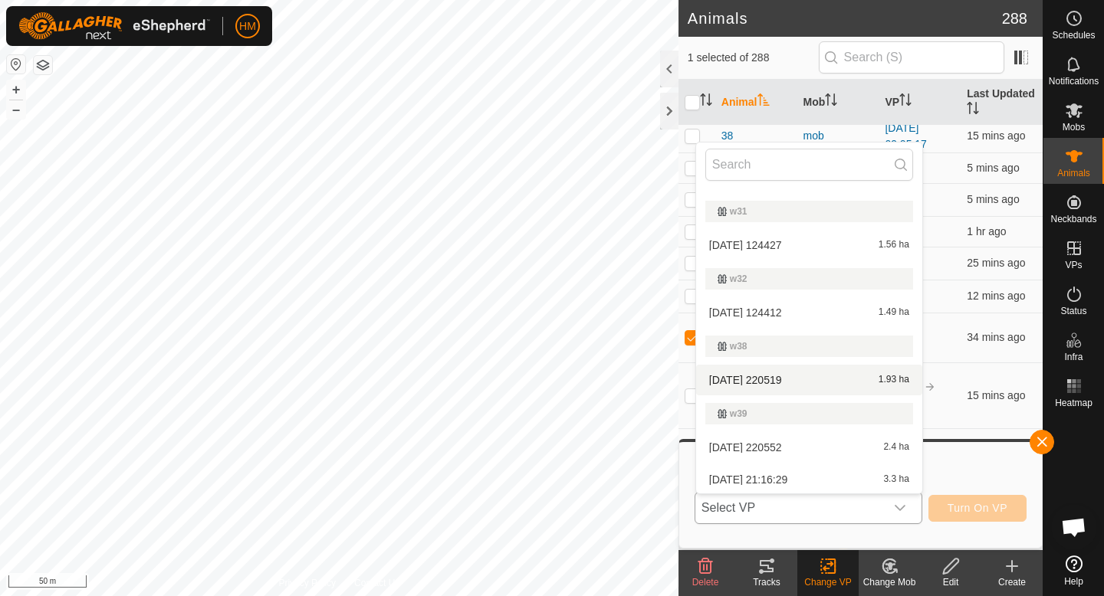
scroll to position [871, 0]
click at [746, 454] on li "2025-09-17 220552 2.4 ha" at bounding box center [809, 446] width 226 height 31
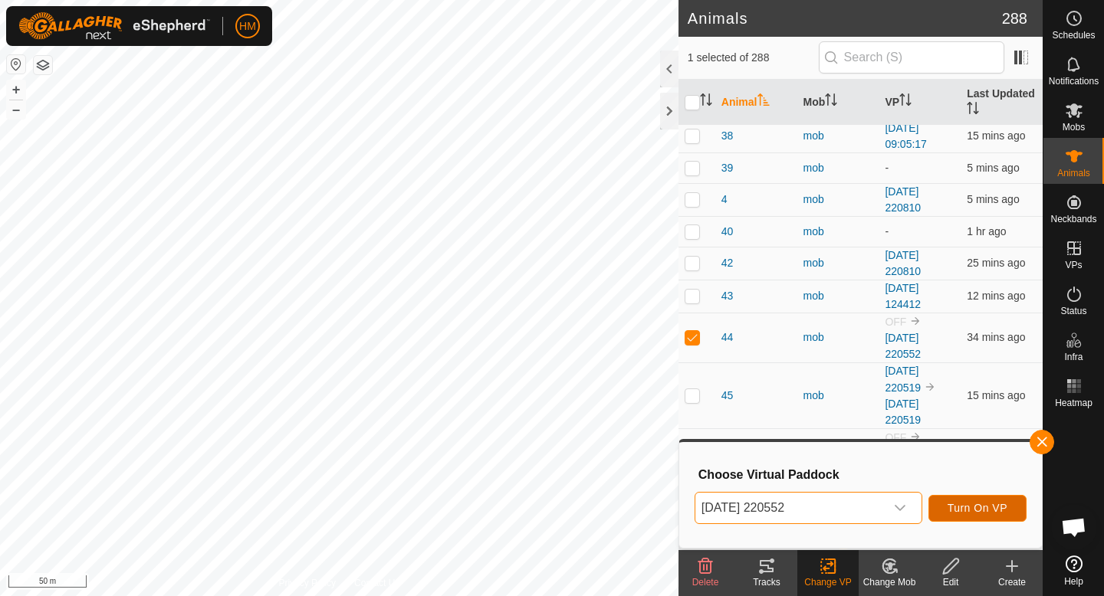
click at [992, 511] on span "Turn On VP" at bounding box center [977, 508] width 60 height 12
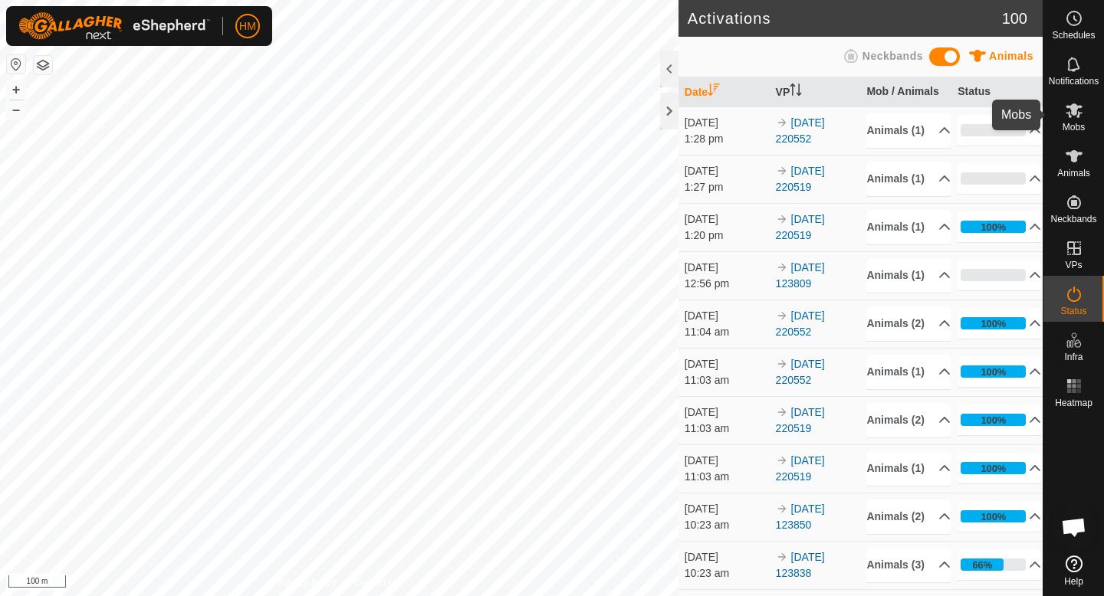
click at [1074, 115] on icon at bounding box center [1074, 110] width 18 height 18
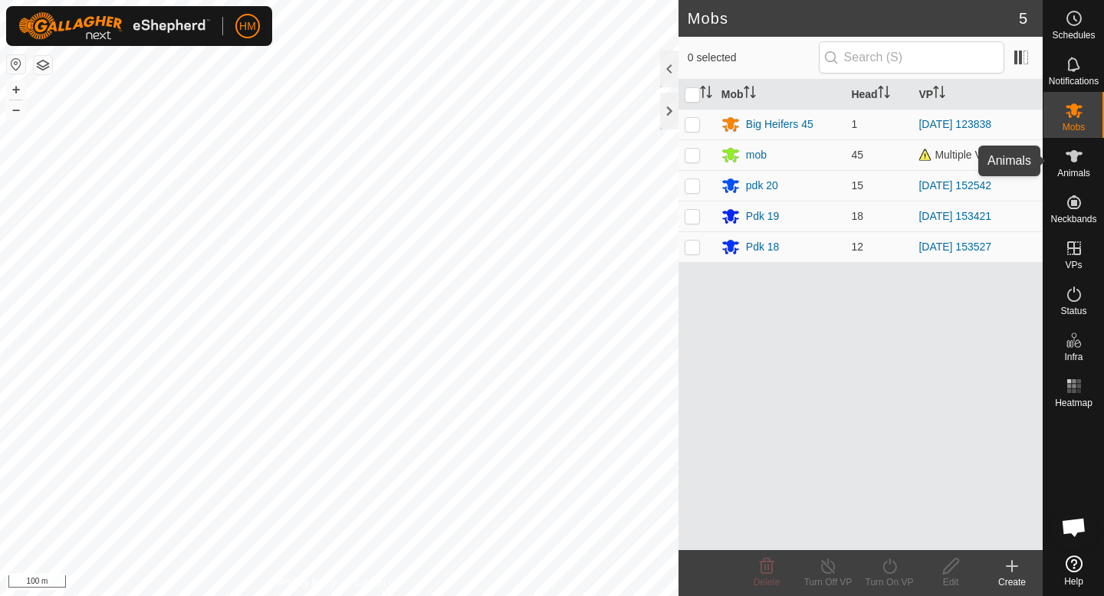
click at [1072, 161] on icon at bounding box center [1074, 156] width 17 height 12
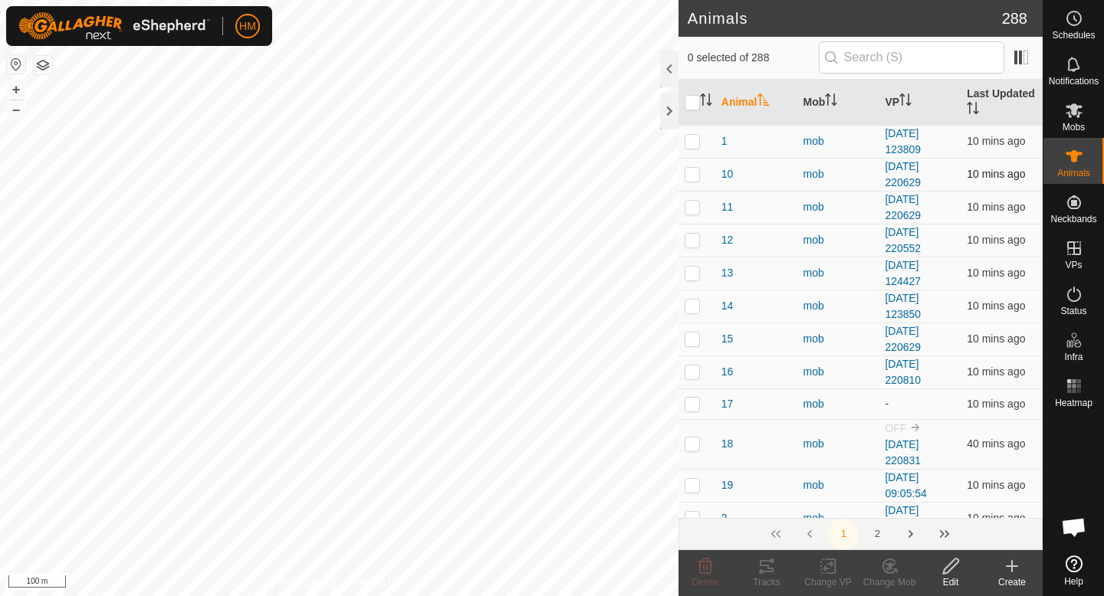
click at [693, 169] on p-checkbox at bounding box center [692, 174] width 15 height 12
click at [688, 169] on p-checkbox at bounding box center [692, 174] width 15 height 12
checkbox input "false"
